Goal: Information Seeking & Learning: Learn about a topic

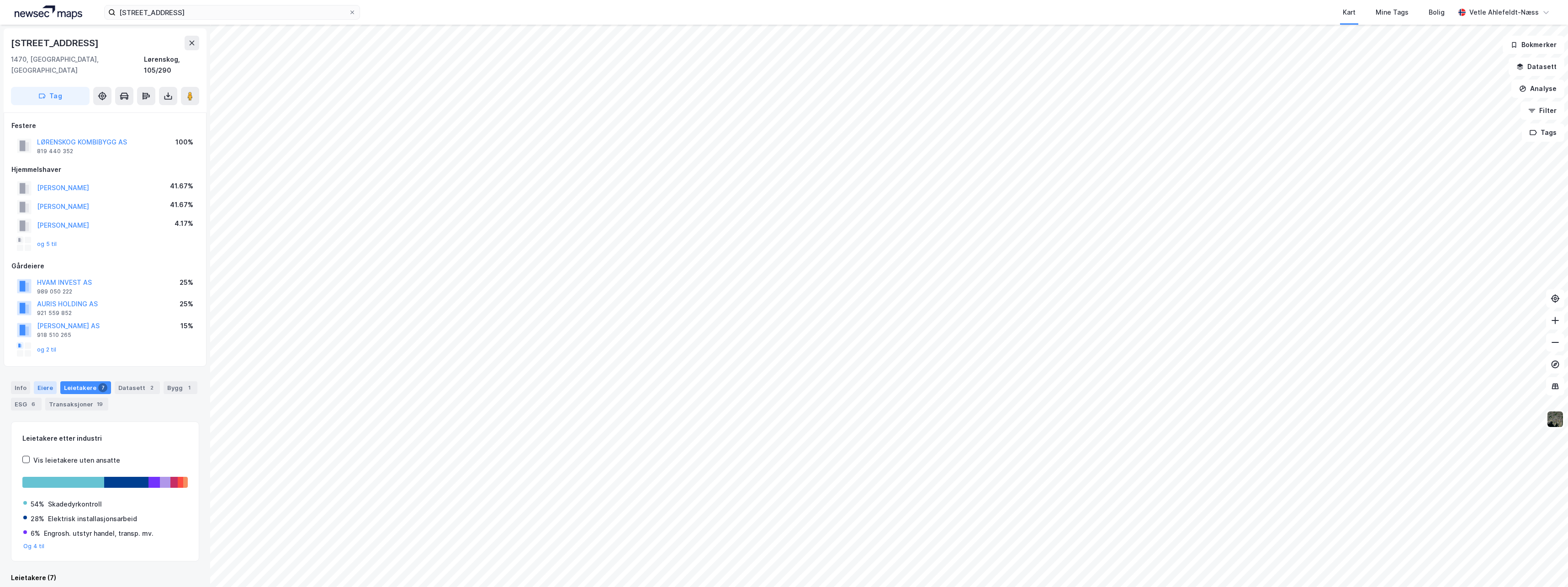
click at [44, 381] on div "Eiere" at bounding box center [46, 387] width 23 height 13
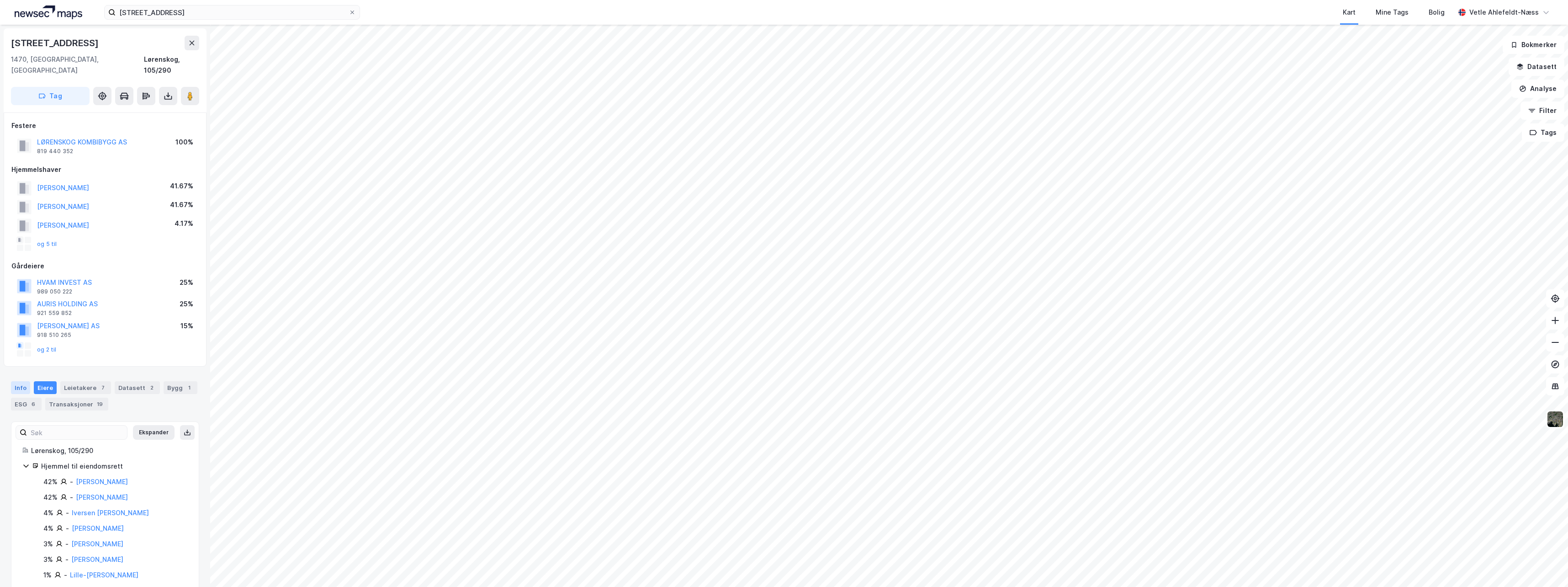
click at [29, 381] on div "Info" at bounding box center [21, 387] width 19 height 13
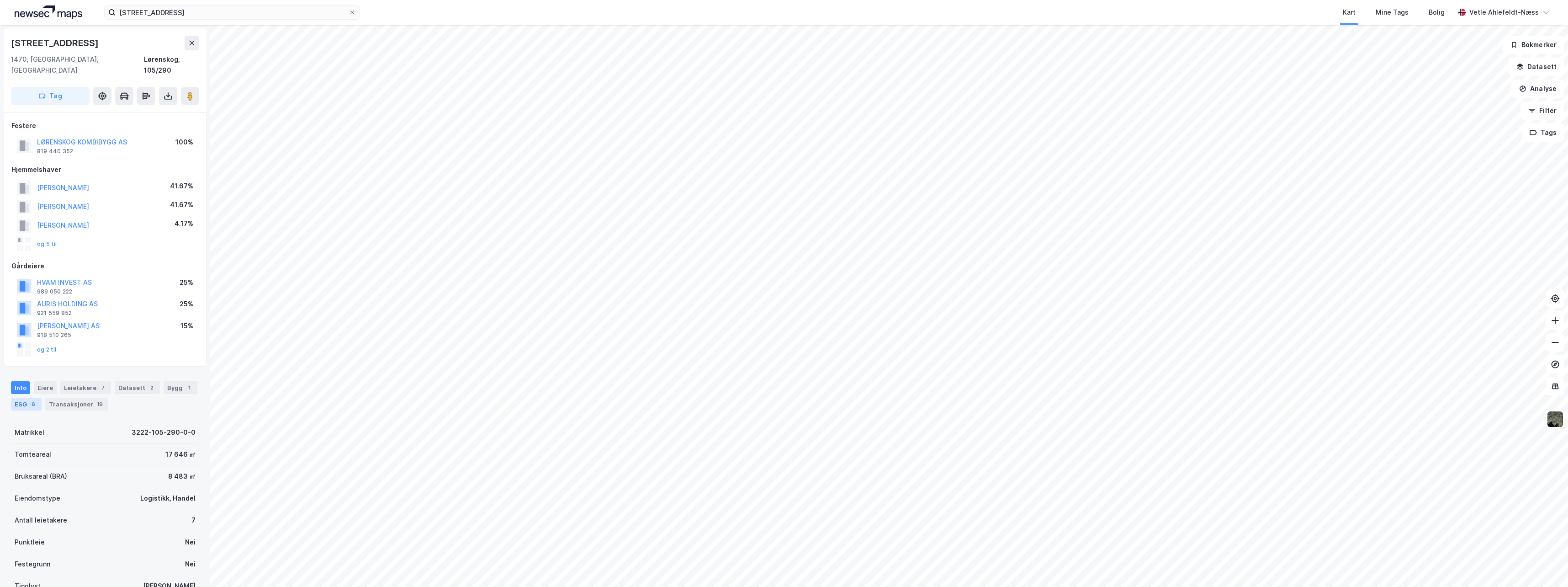
click at [32, 399] on div "6" at bounding box center [33, 404] width 9 height 9
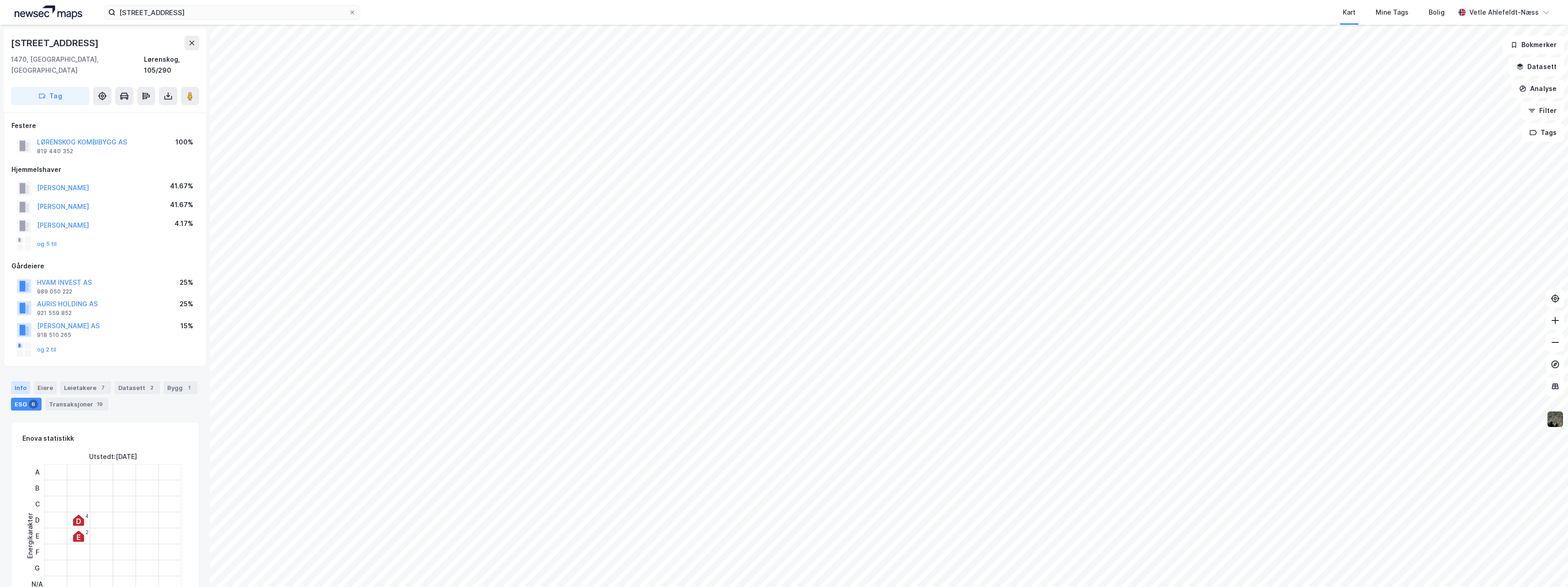
click at [18, 381] on div "Info" at bounding box center [21, 387] width 19 height 13
